Goal: Task Accomplishment & Management: Manage account settings

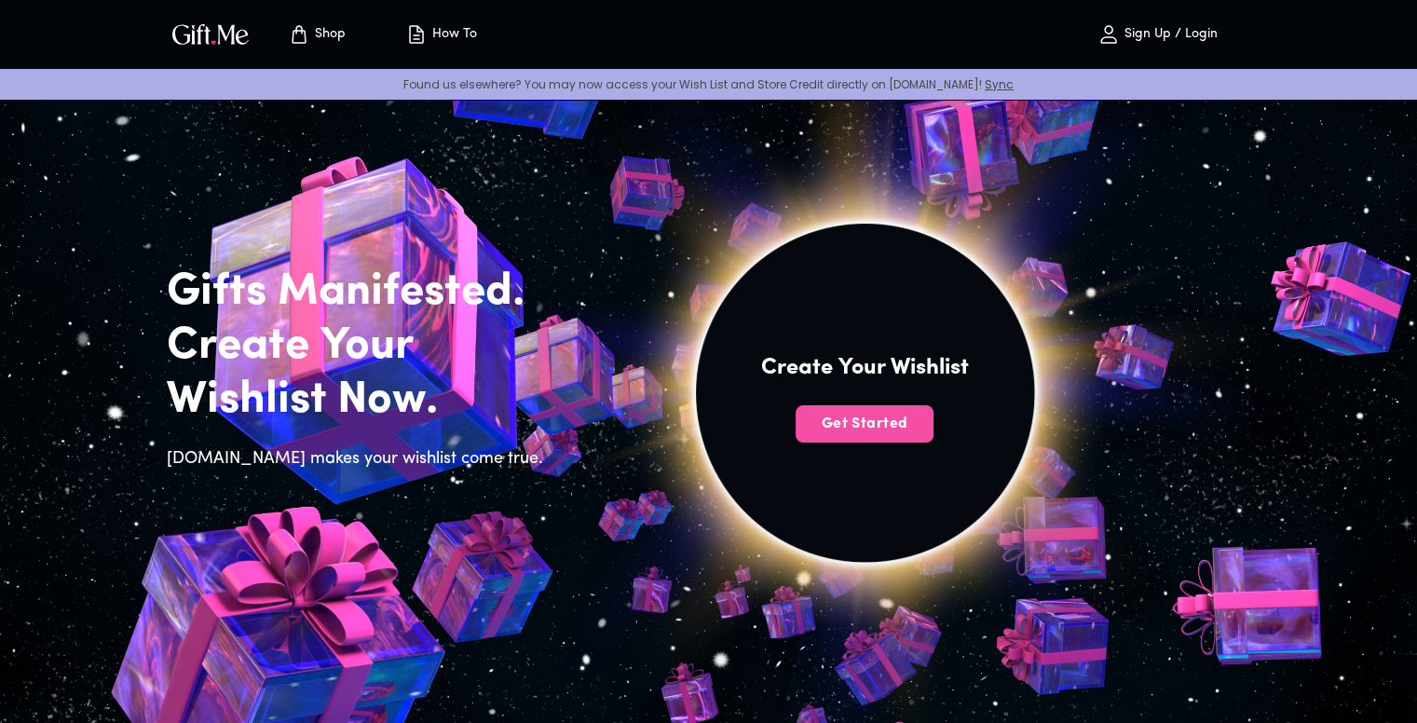
click at [808, 407] on button "Get Started" at bounding box center [865, 423] width 138 height 37
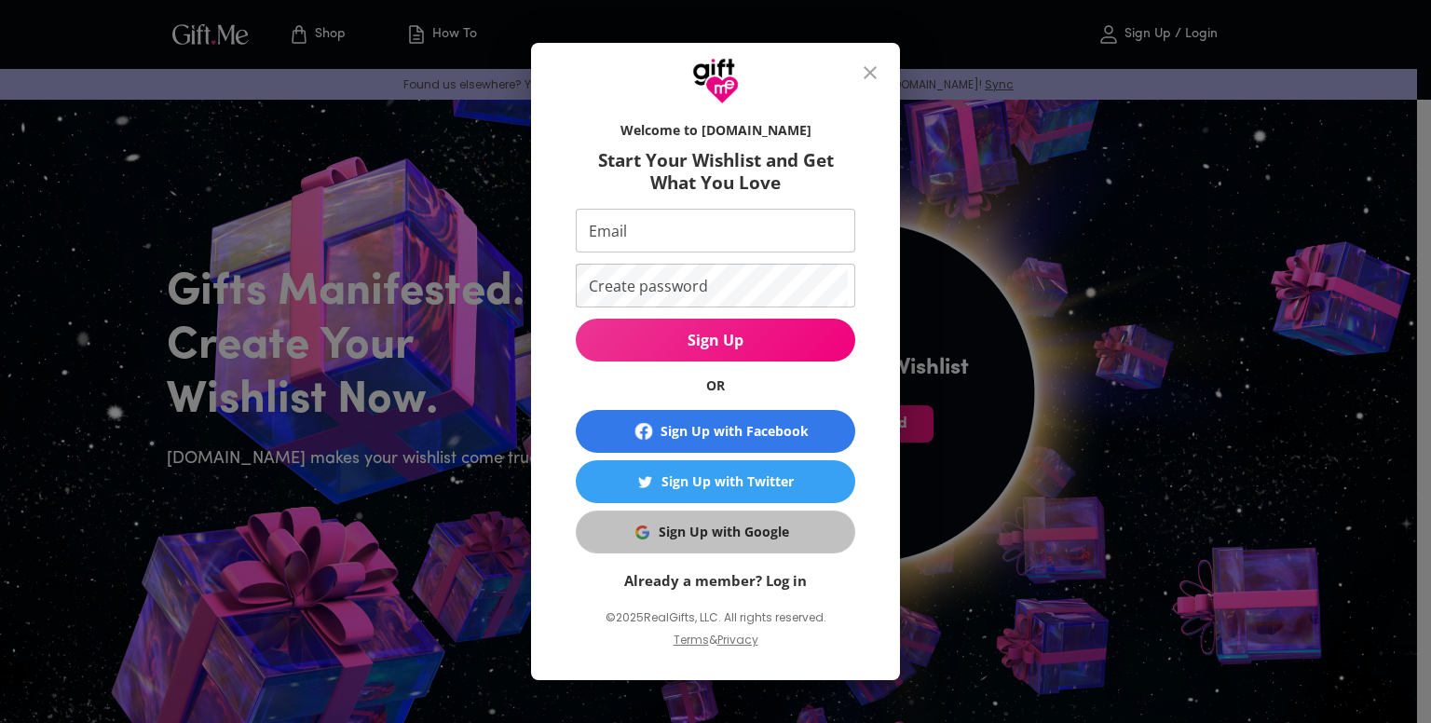
click at [724, 541] on div "Sign Up with Google" at bounding box center [724, 532] width 130 height 20
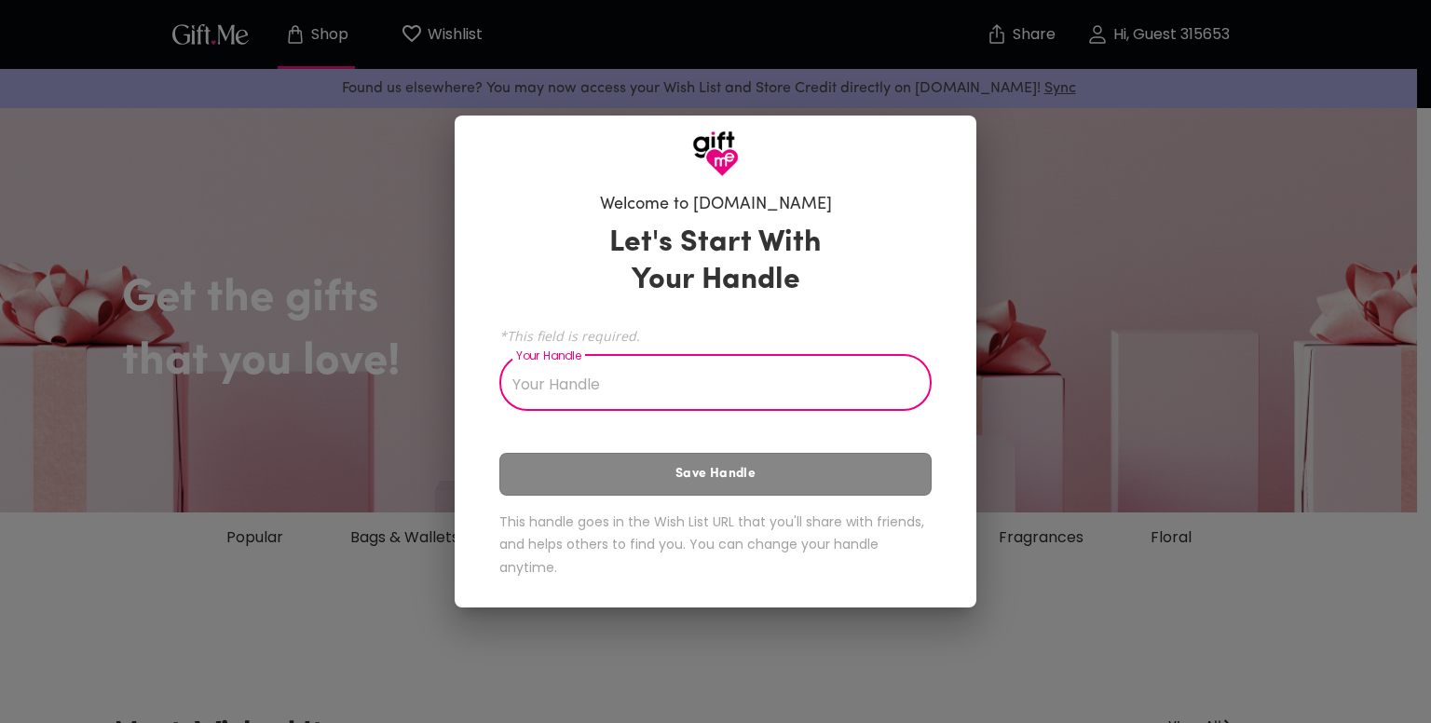
click at [613, 376] on input "Your Handle" at bounding box center [705, 385] width 412 height 52
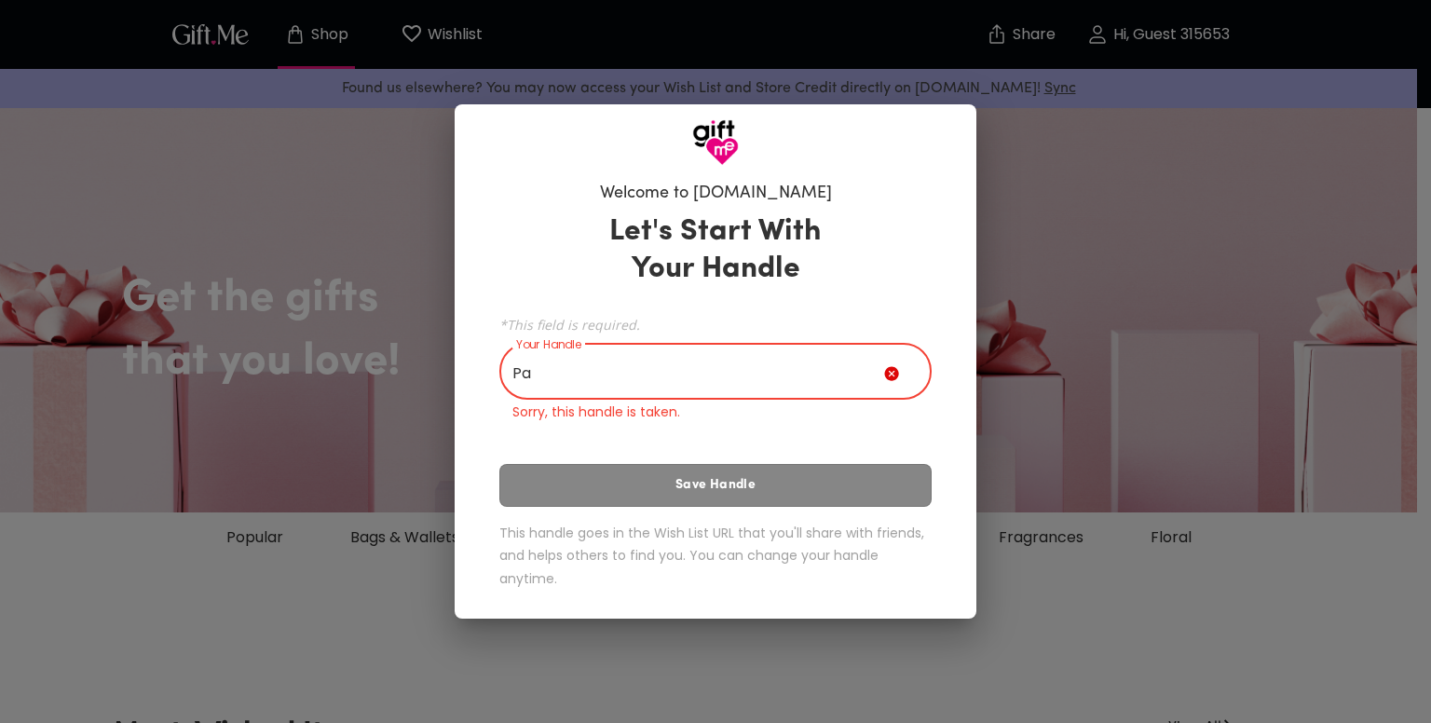
type input "P"
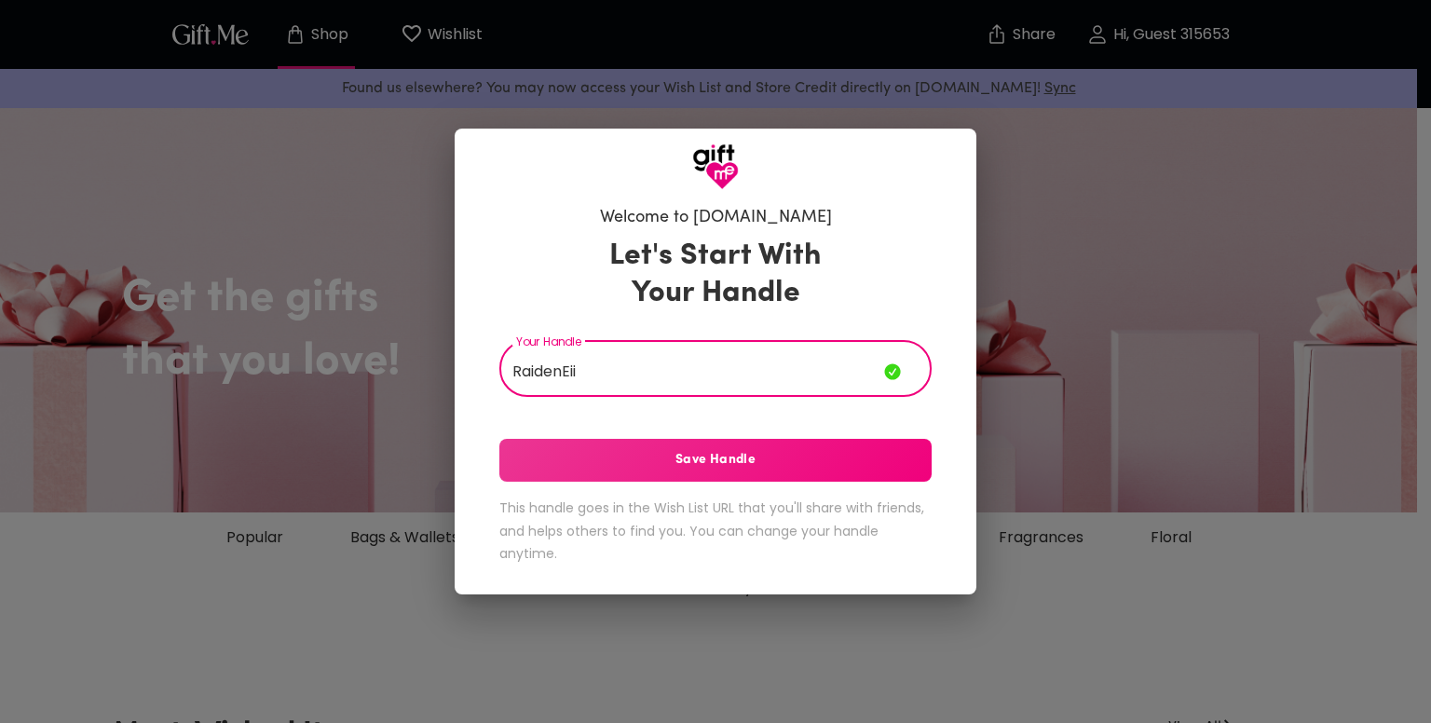
type input "RaidenEii"
click at [643, 444] on button "Save Handle" at bounding box center [715, 460] width 432 height 43
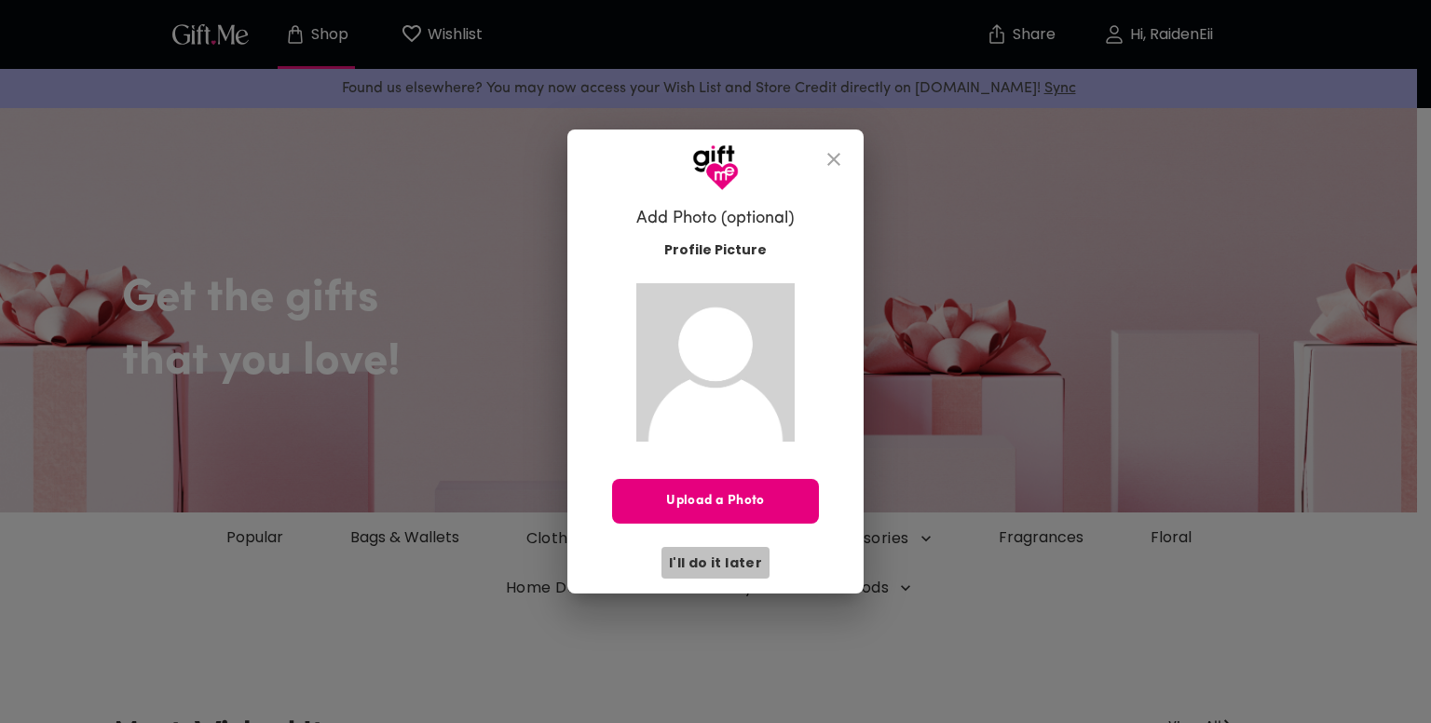
click at [735, 560] on span "I'll do it later" at bounding box center [715, 562] width 93 height 20
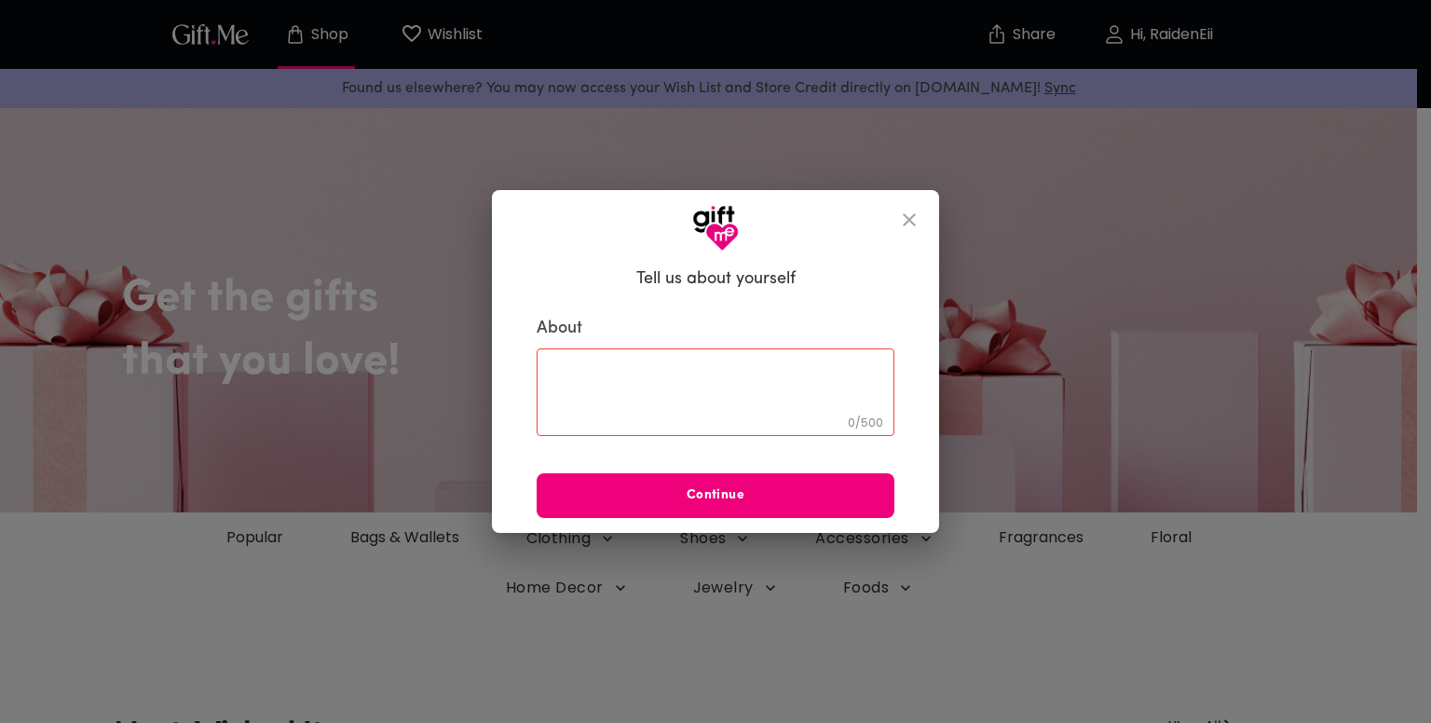
click at [723, 507] on button "Continue" at bounding box center [716, 495] width 358 height 45
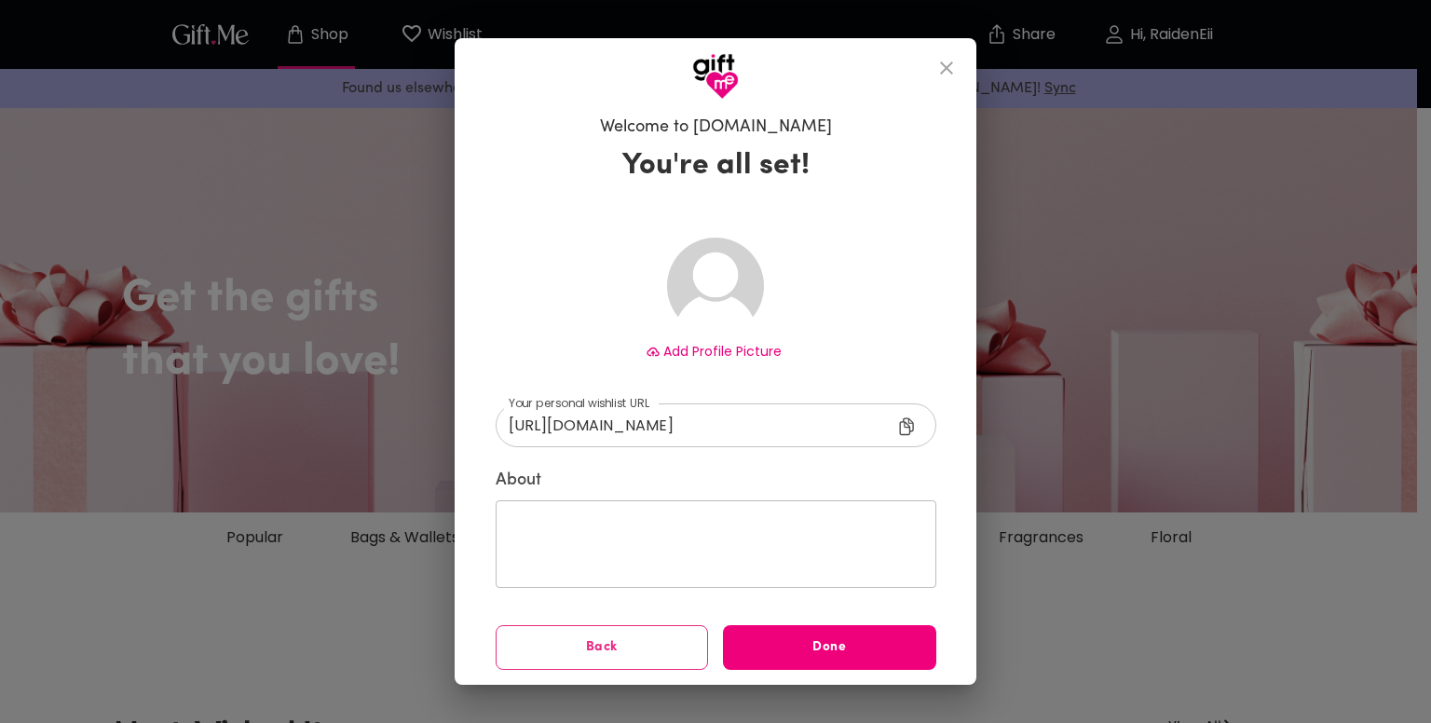
click at [777, 635] on button "Done" at bounding box center [829, 647] width 213 height 45
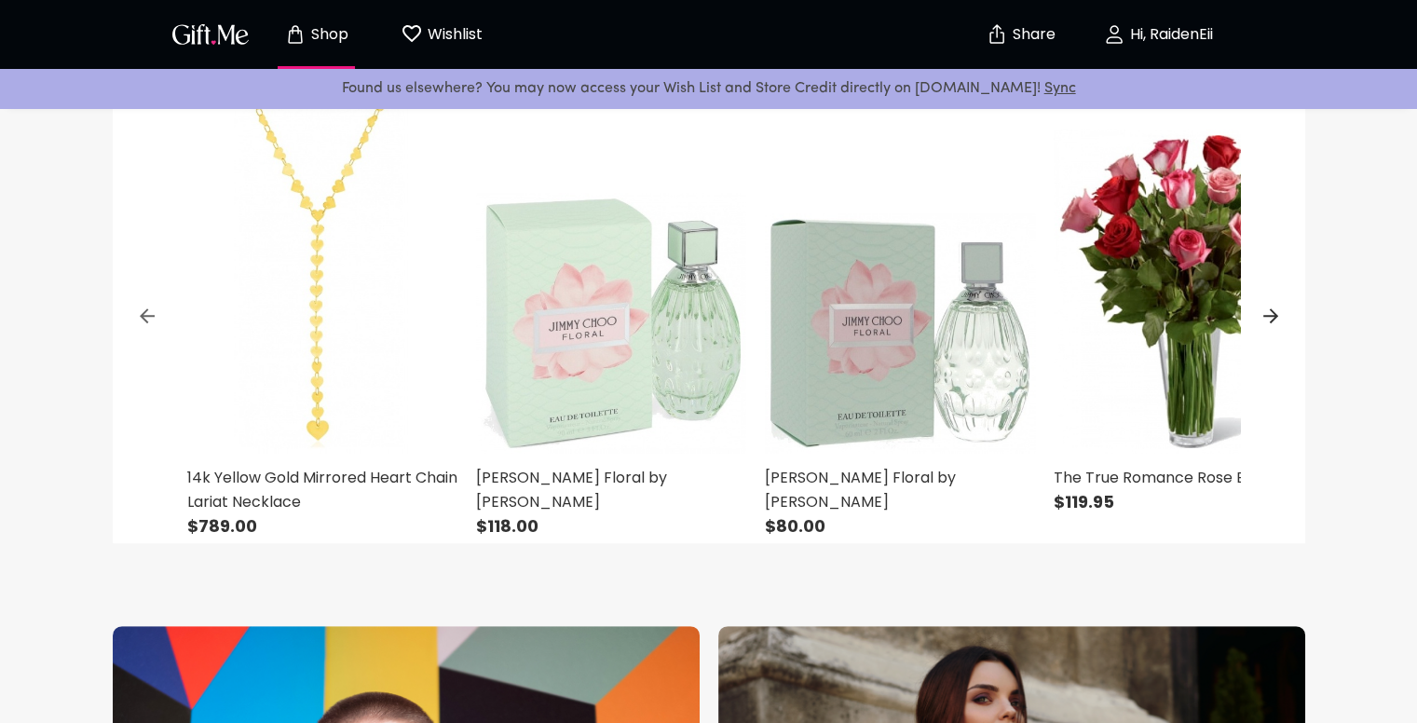
scroll to position [1025, 0]
